Goal: Task Accomplishment & Management: Use online tool/utility

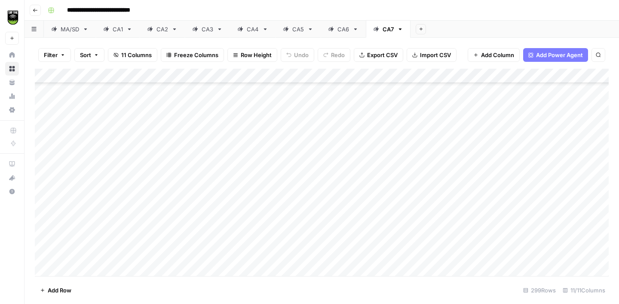
scroll to position [4189, 0]
click at [336, 30] on div "CA6" at bounding box center [338, 29] width 21 height 9
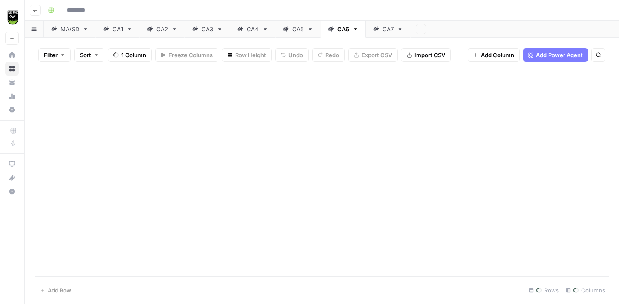
type input "**********"
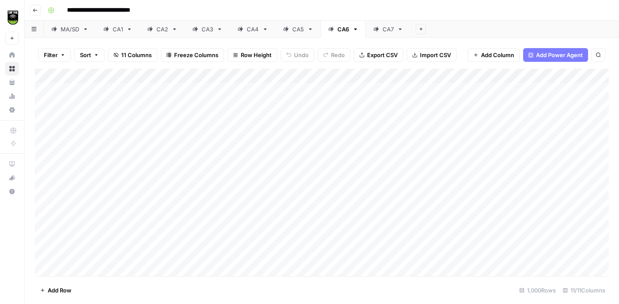
click at [376, 59] on button "Export CSV" at bounding box center [378, 55] width 49 height 14
click at [385, 31] on div "CA7" at bounding box center [387, 29] width 11 height 9
click at [400, 29] on icon "button" at bounding box center [400, 29] width 3 height 2
click at [459, 19] on header "**********" at bounding box center [321, 10] width 594 height 21
click at [381, 50] on button "Export CSV" at bounding box center [378, 55] width 49 height 14
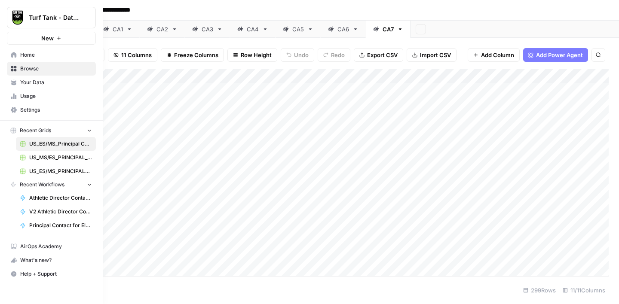
click at [34, 92] on span "Usage" at bounding box center [56, 96] width 72 height 8
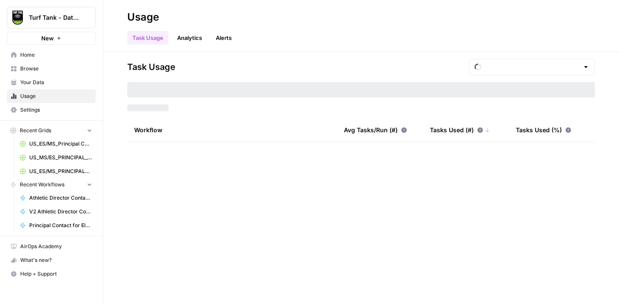
type input "August Tasks"
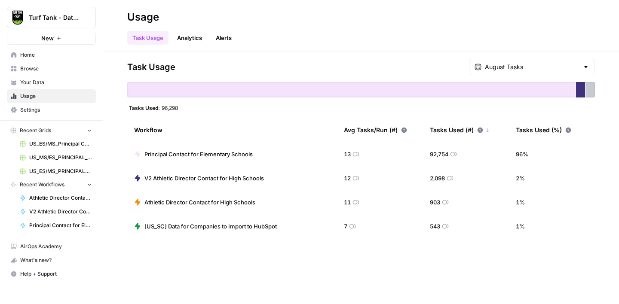
click at [34, 108] on span "Settings" at bounding box center [56, 110] width 72 height 8
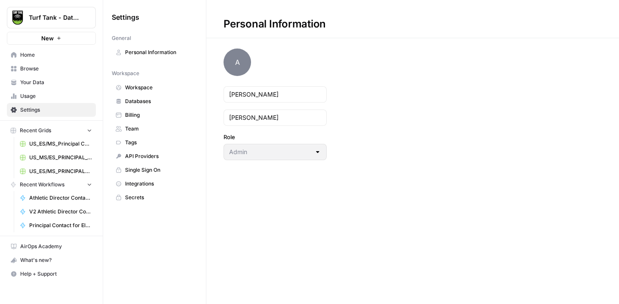
click at [127, 113] on span "Billing" at bounding box center [159, 115] width 68 height 8
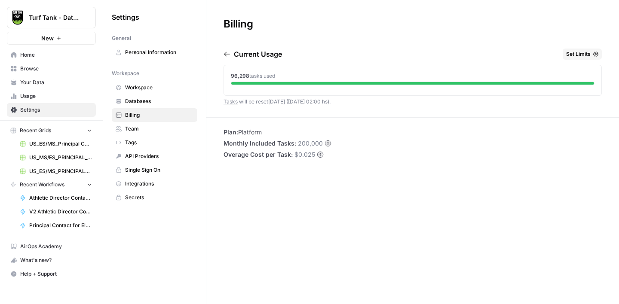
click at [28, 57] on span "Home" at bounding box center [56, 55] width 72 height 8
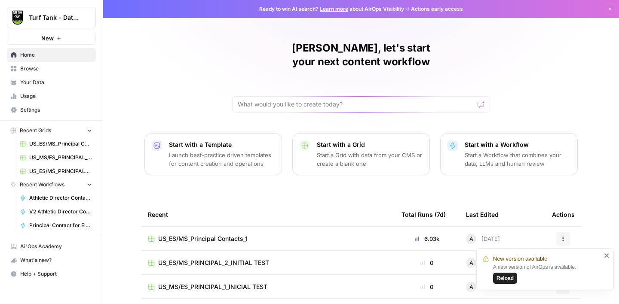
click at [504, 276] on span "Reload" at bounding box center [504, 279] width 17 height 8
click at [65, 144] on span "US_ES/MS_Principal Contacts_1" at bounding box center [60, 144] width 63 height 8
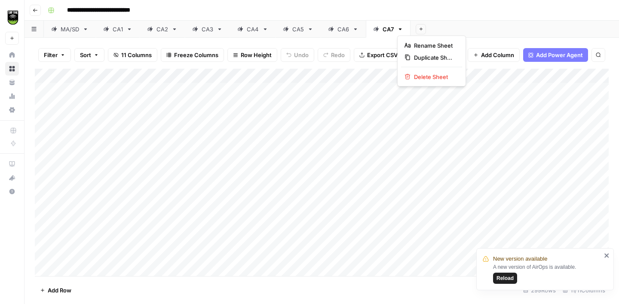
click at [400, 29] on icon "button" at bounding box center [400, 29] width 3 height 2
click at [425, 57] on span "Duplicate Sheet" at bounding box center [434, 57] width 41 height 9
click at [432, 30] on div "CA7" at bounding box center [432, 29] width 11 height 9
click at [432, 30] on input "***" at bounding box center [433, 29] width 12 height 11
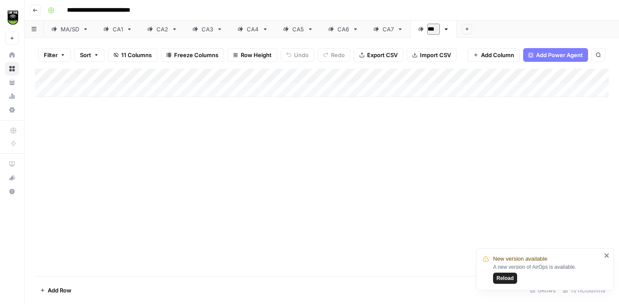
click at [432, 30] on input "***" at bounding box center [433, 29] width 12 height 11
type input "***"
click at [424, 57] on span "Import CSV" at bounding box center [435, 55] width 31 height 9
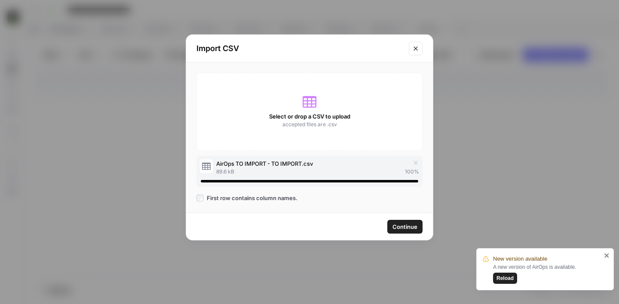
click at [403, 227] on span "Continue" at bounding box center [404, 227] width 25 height 9
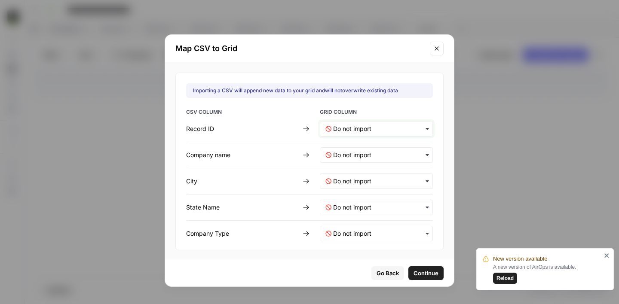
click at [340, 130] on ID-mapping "text" at bounding box center [380, 129] width 94 height 9
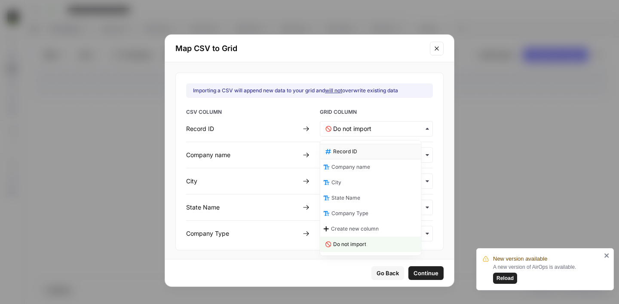
click at [348, 157] on div "Record ID" at bounding box center [370, 151] width 101 height 15
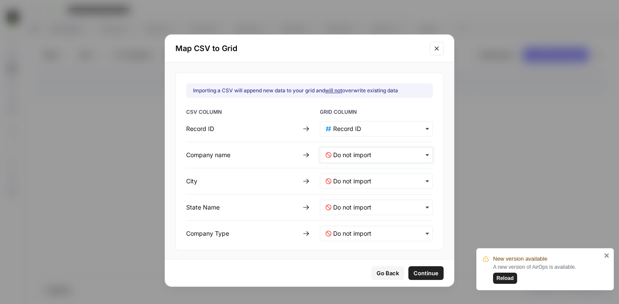
click at [352, 155] on name-mapping "text" at bounding box center [380, 155] width 94 height 9
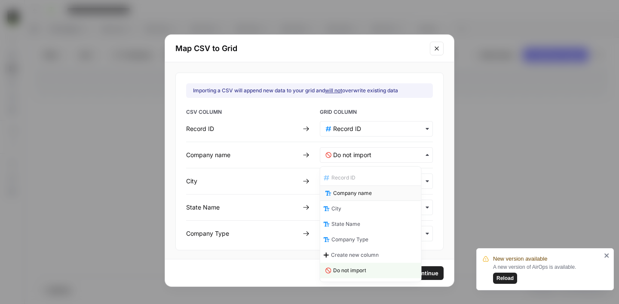
click at [357, 189] on span "Company name" at bounding box center [352, 193] width 39 height 8
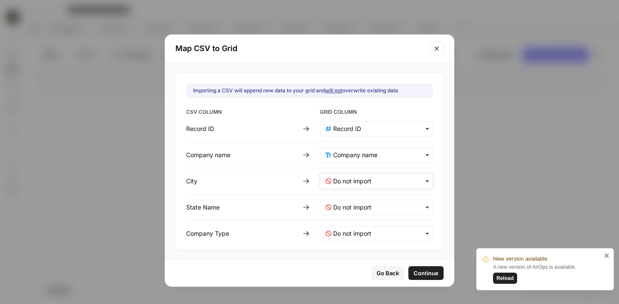
click at [341, 180] on input "text" at bounding box center [380, 181] width 94 height 9
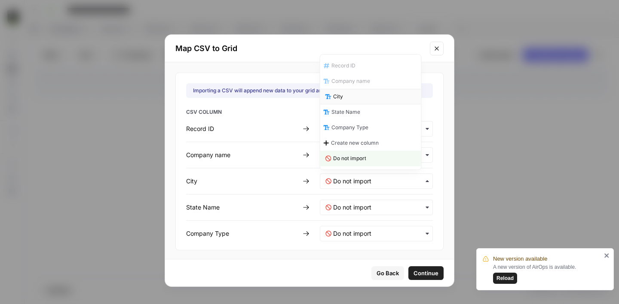
click at [355, 100] on div "City" at bounding box center [370, 96] width 101 height 15
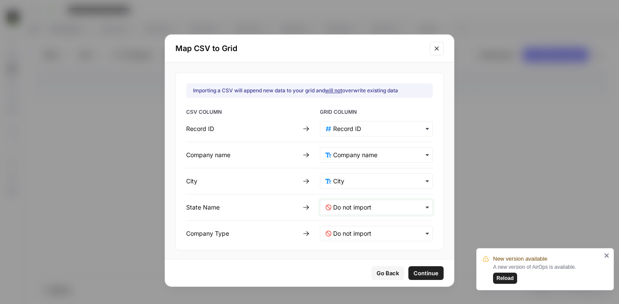
click at [341, 211] on Name-mapping "text" at bounding box center [380, 207] width 94 height 9
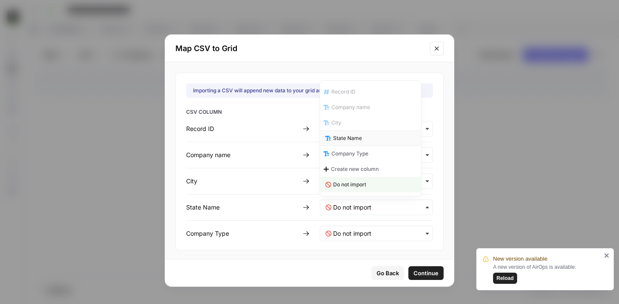
click at [343, 144] on div "State Name" at bounding box center [370, 138] width 101 height 15
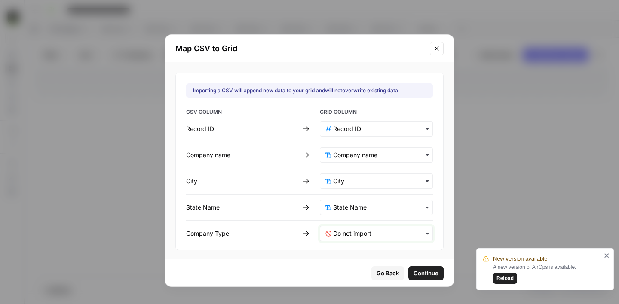
click at [352, 237] on Type-mapping "text" at bounding box center [380, 233] width 94 height 9
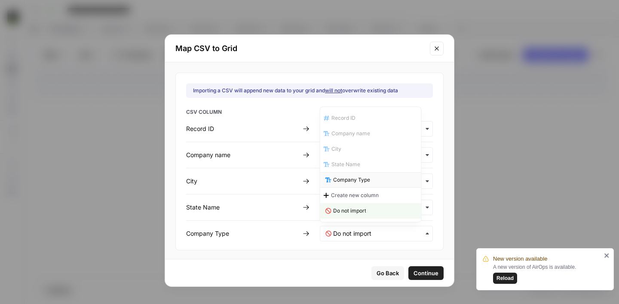
click at [343, 186] on div "Company Type" at bounding box center [370, 179] width 101 height 15
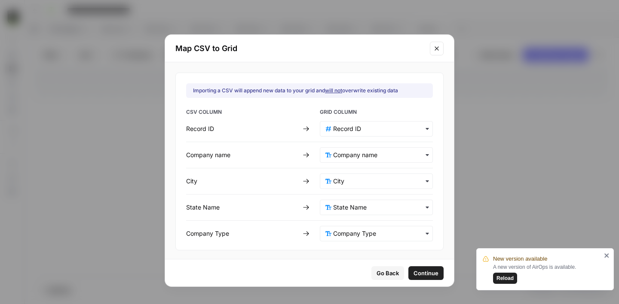
click at [422, 273] on span "Continue" at bounding box center [425, 273] width 25 height 9
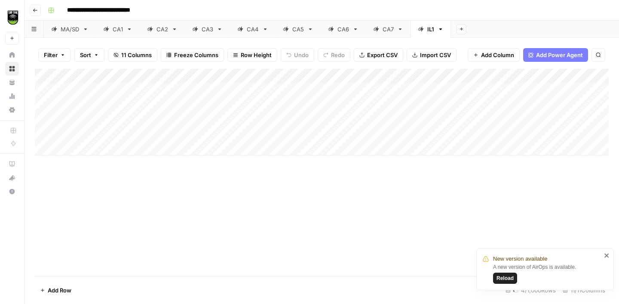
click at [608, 255] on icon "close" at bounding box center [606, 256] width 4 height 4
click at [419, 76] on div "Add Column" at bounding box center [322, 173] width 574 height 208
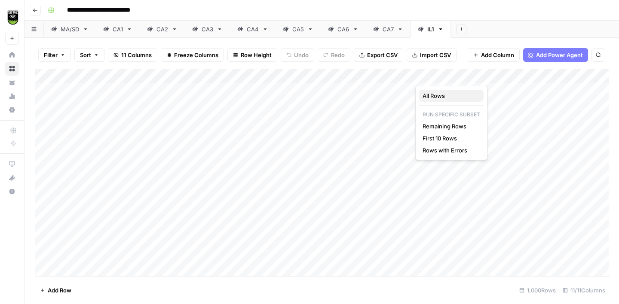
click at [439, 96] on span "All Rows" at bounding box center [449, 96] width 54 height 9
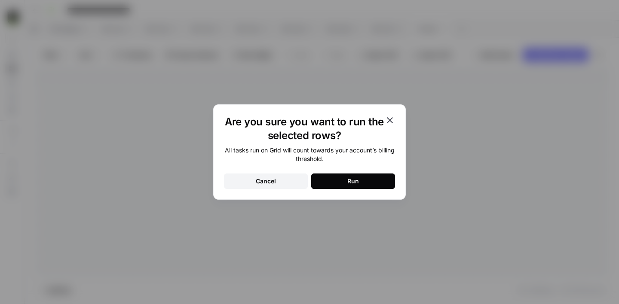
click at [344, 182] on button "Run" at bounding box center [353, 181] width 84 height 15
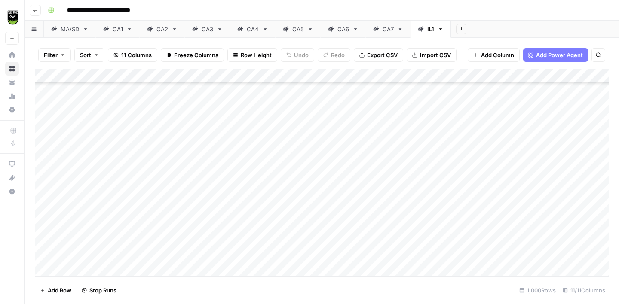
scroll to position [12373, 0]
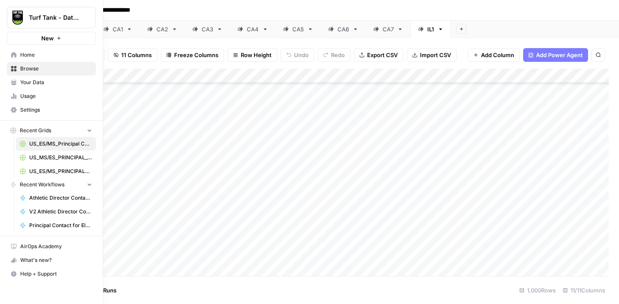
click at [25, 109] on span "Settings" at bounding box center [56, 110] width 72 height 8
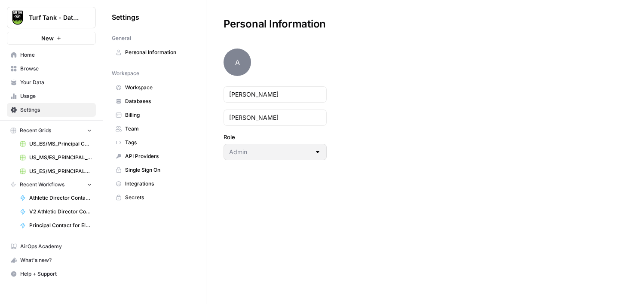
click at [149, 119] on span "Billing" at bounding box center [159, 115] width 68 height 8
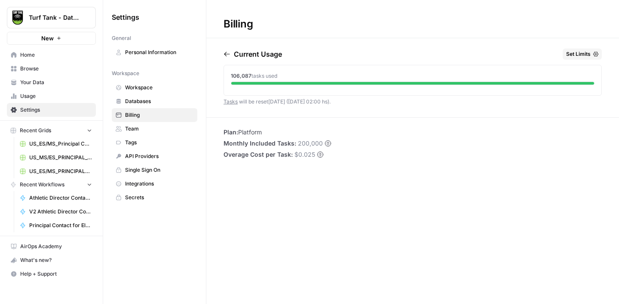
click at [56, 144] on span "US_ES/MS_Principal Contacts_1" at bounding box center [60, 144] width 63 height 8
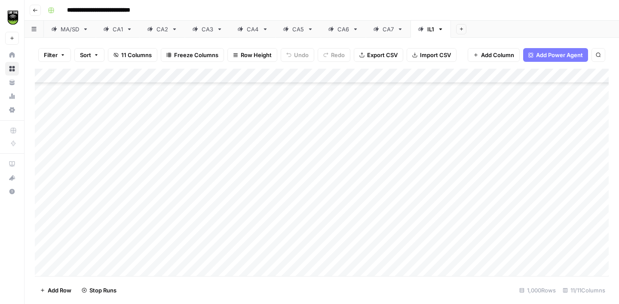
scroll to position [13798, 0]
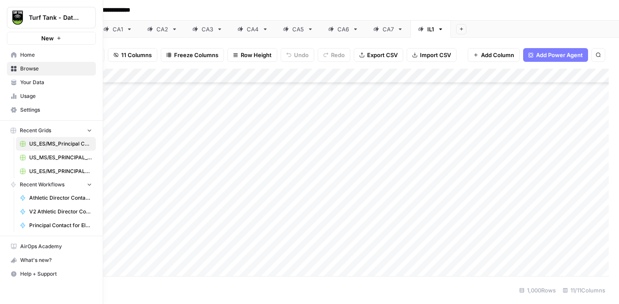
click at [34, 107] on span "Settings" at bounding box center [56, 110] width 72 height 8
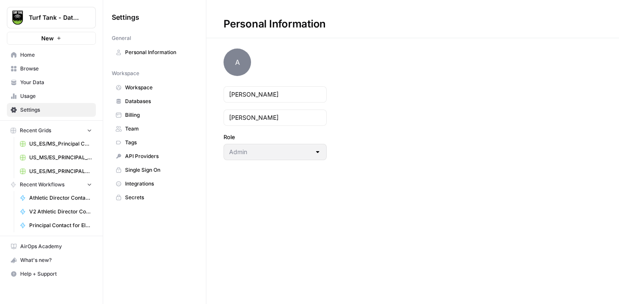
click at [136, 118] on span "Billing" at bounding box center [159, 115] width 68 height 8
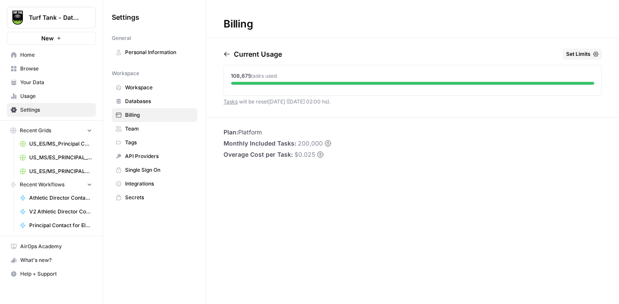
click at [51, 141] on span "US_ES/MS_Principal Contacts_1" at bounding box center [60, 144] width 63 height 8
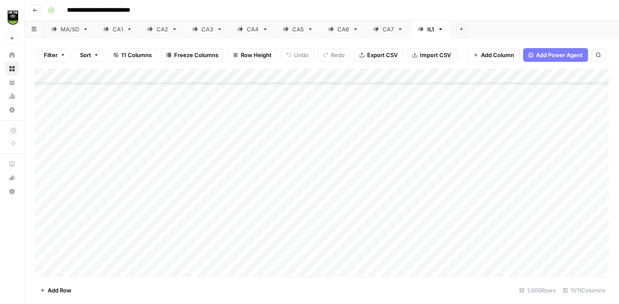
scroll to position [14430, 0]
click at [370, 58] on span "Export CSV" at bounding box center [382, 55] width 31 height 9
